Goal: Check status

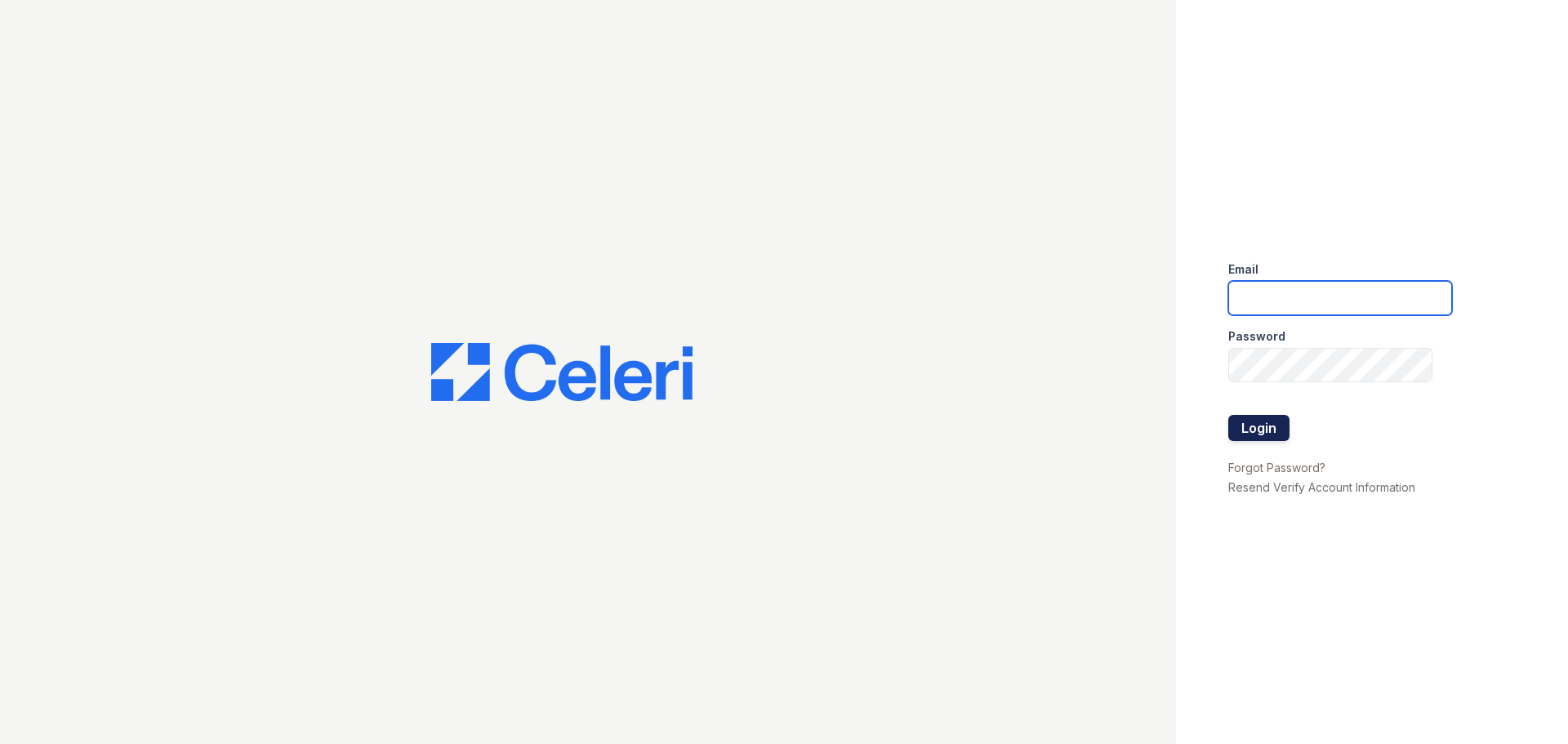
type input "[EMAIL_ADDRESS][DOMAIN_NAME]"
click at [1270, 428] on button "Login" at bounding box center [1259, 428] width 62 height 26
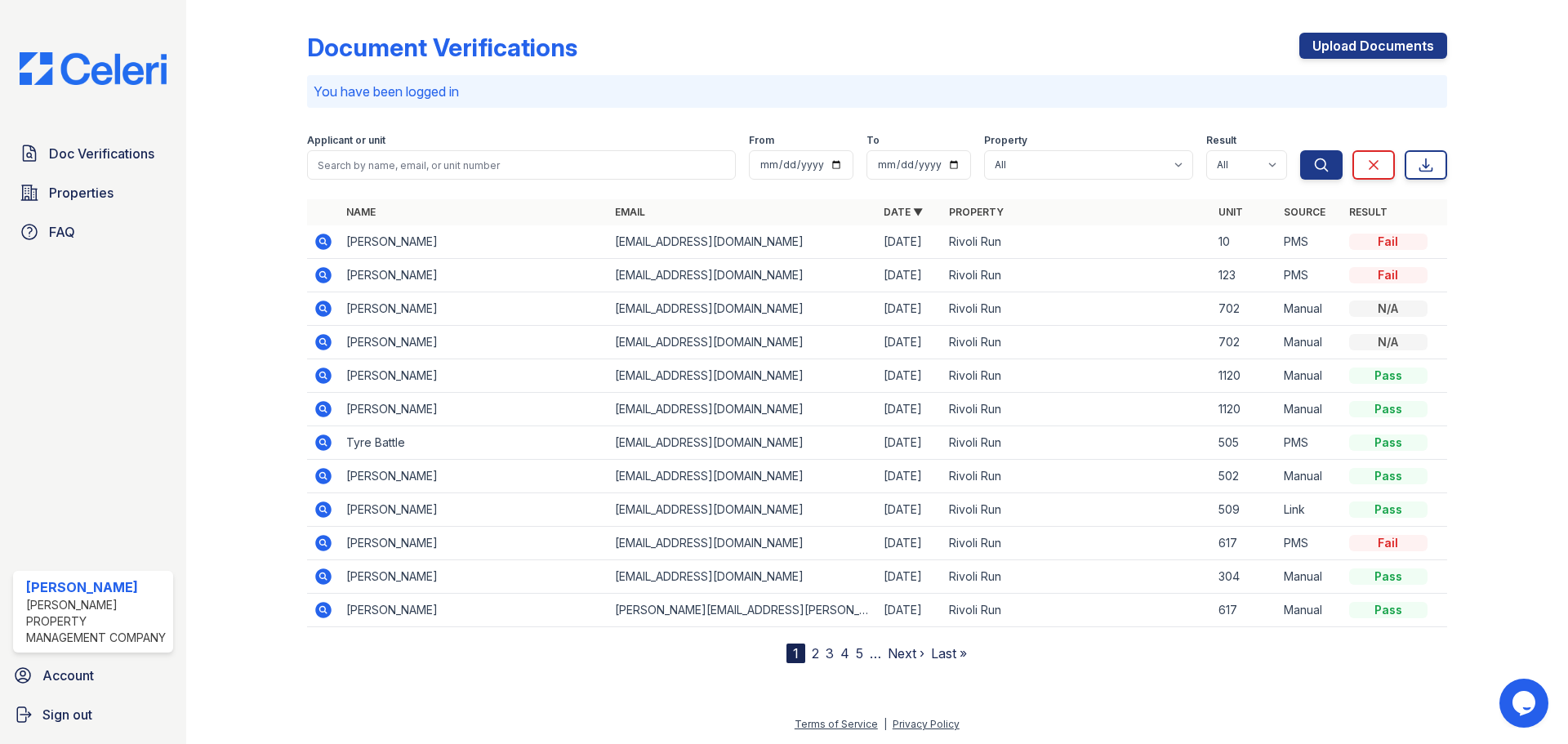
click at [327, 515] on icon at bounding box center [324, 510] width 17 height 17
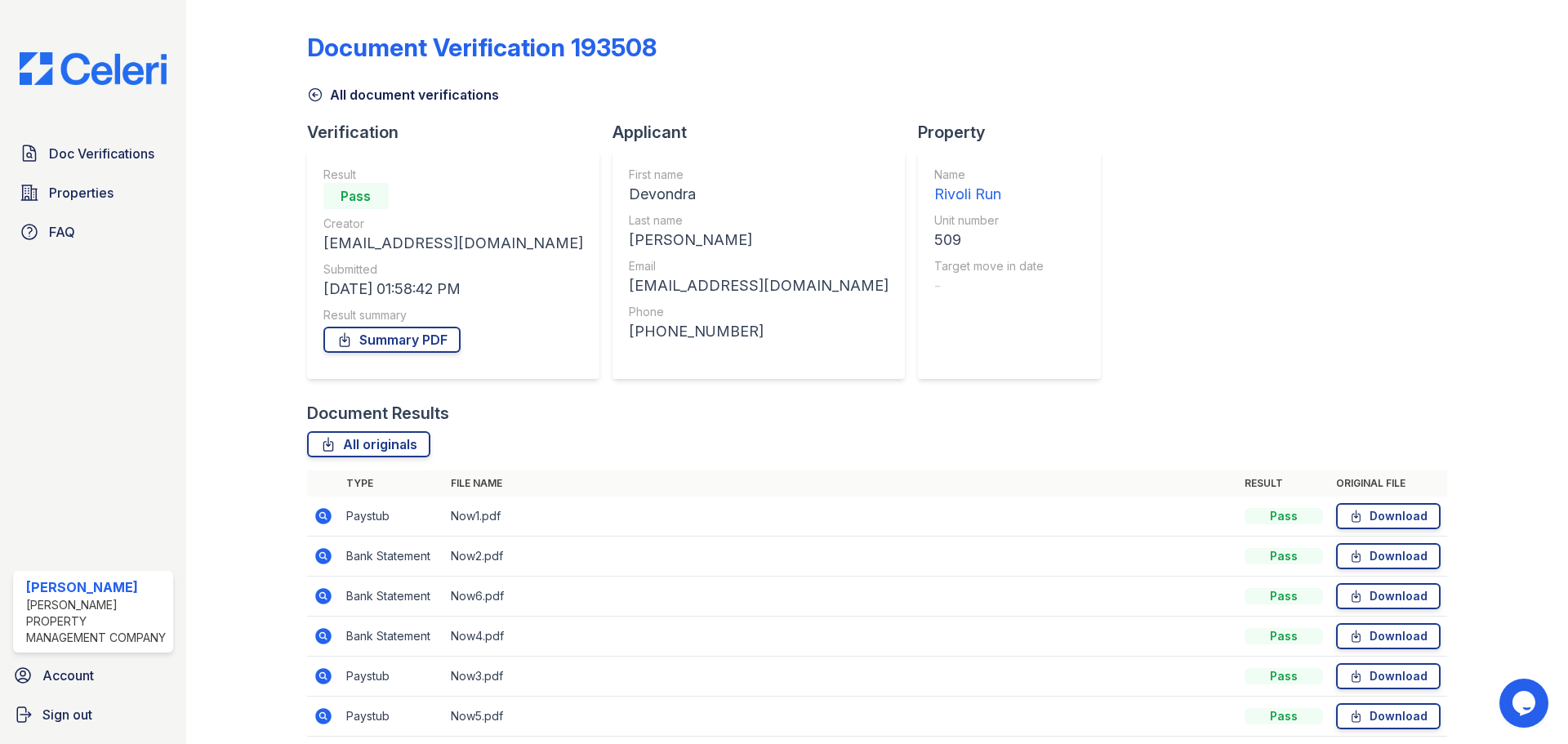
click at [325, 515] on icon at bounding box center [324, 516] width 17 height 17
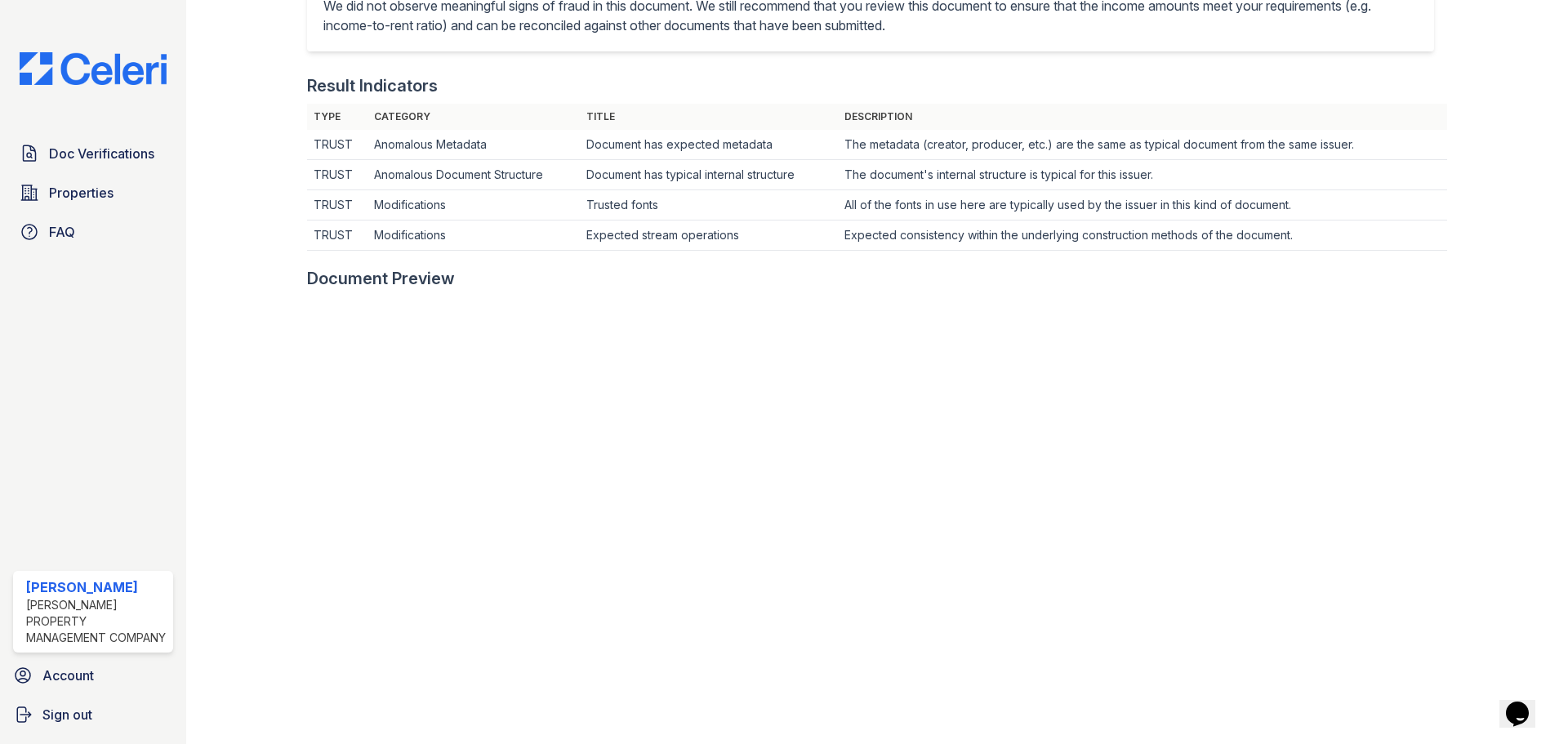
scroll to position [736, 0]
